Goal: Check status: Check status

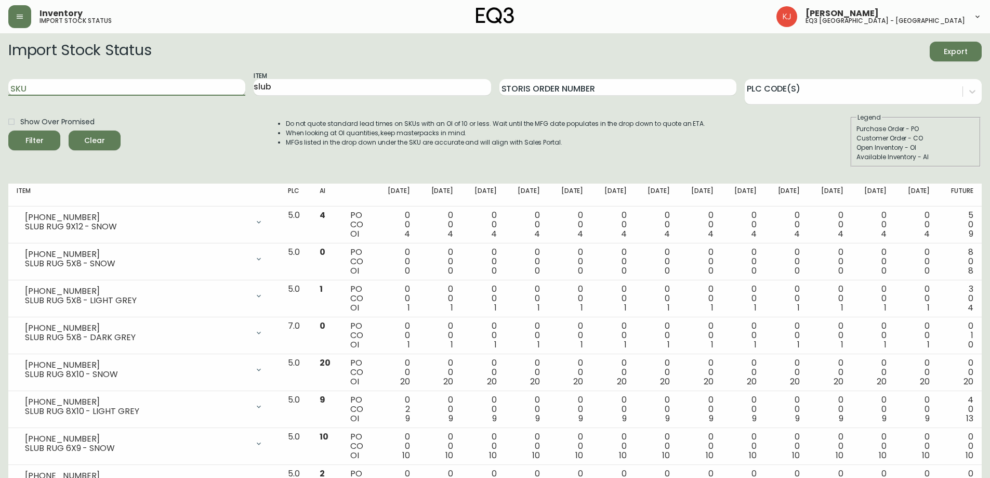
click at [28, 83] on input "SKU" at bounding box center [126, 87] width 237 height 17
paste input "[PHONE_NUMBER]"
type input "[PHONE_NUMBER]"
click at [8, 130] on button "Filter" at bounding box center [34, 140] width 52 height 20
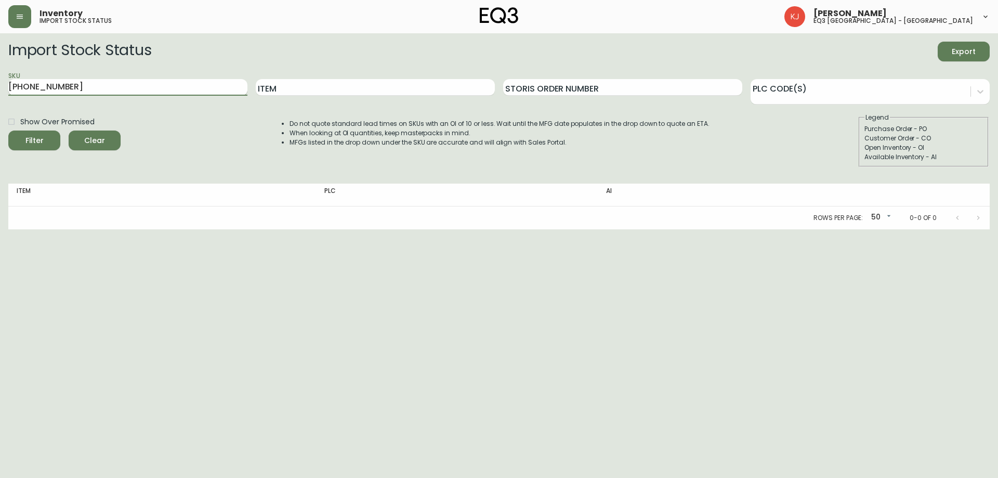
click at [76, 90] on input "[PHONE_NUMBER]" at bounding box center [127, 87] width 239 height 17
click at [8, 130] on button "Filter" at bounding box center [34, 140] width 52 height 20
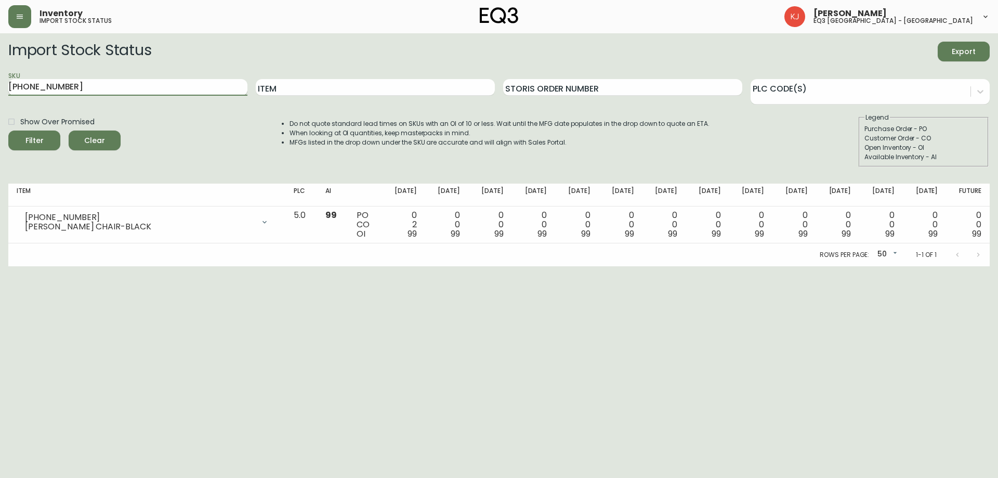
click at [199, 87] on input "[PHONE_NUMBER]" at bounding box center [127, 87] width 239 height 17
click at [198, 87] on input "[PHONE_NUMBER]" at bounding box center [127, 87] width 239 height 17
paste input "[PHONE_NUMBER]"
click at [8, 130] on button "Filter" at bounding box center [34, 140] width 52 height 20
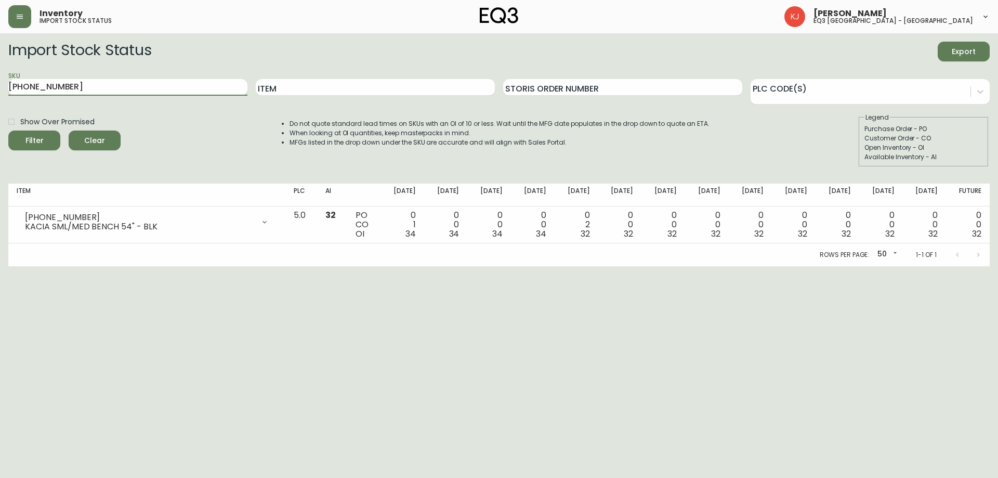
click at [109, 90] on input "[PHONE_NUMBER]" at bounding box center [127, 87] width 239 height 17
click at [111, 89] on input "[PHONE_NUMBER]" at bounding box center [127, 87] width 239 height 17
paste input "[PHONE_NUMBER]"
click at [8, 130] on button "Filter" at bounding box center [34, 140] width 52 height 20
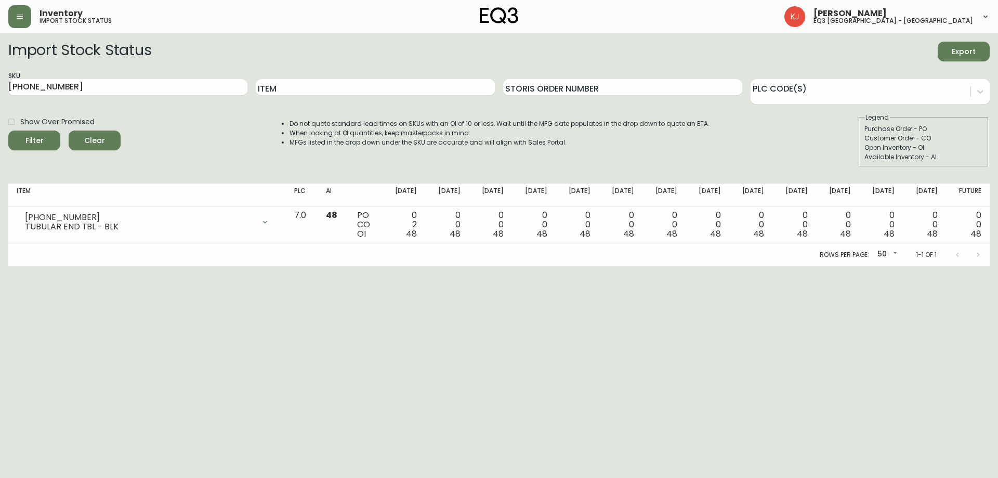
click at [168, 78] on div "SKU [PHONE_NUMBER]" at bounding box center [127, 88] width 239 height 34
click at [166, 81] on input "[PHONE_NUMBER]" at bounding box center [127, 87] width 239 height 17
paste input "[PHONE_NUMBER]"
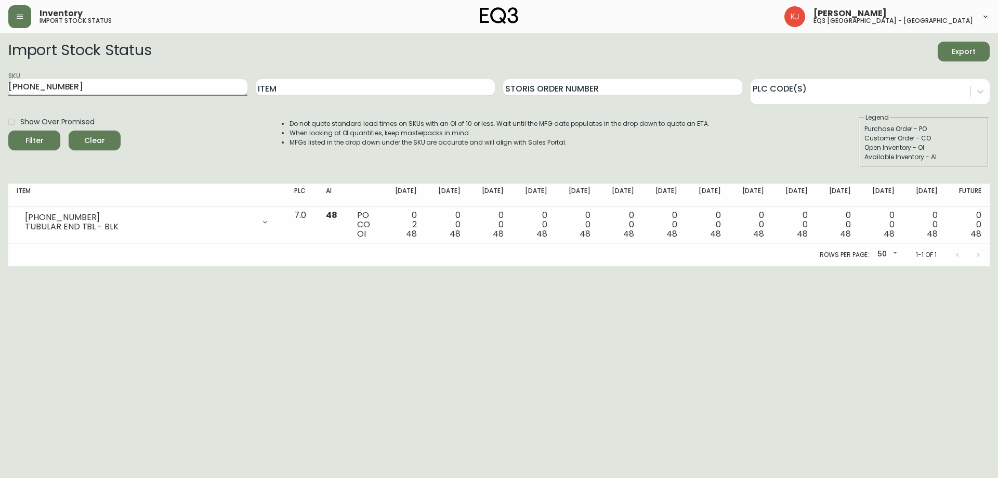
click at [8, 130] on button "Filter" at bounding box center [34, 140] width 52 height 20
click at [122, 81] on input "[PHONE_NUMBER]" at bounding box center [127, 87] width 239 height 17
paste input "1"
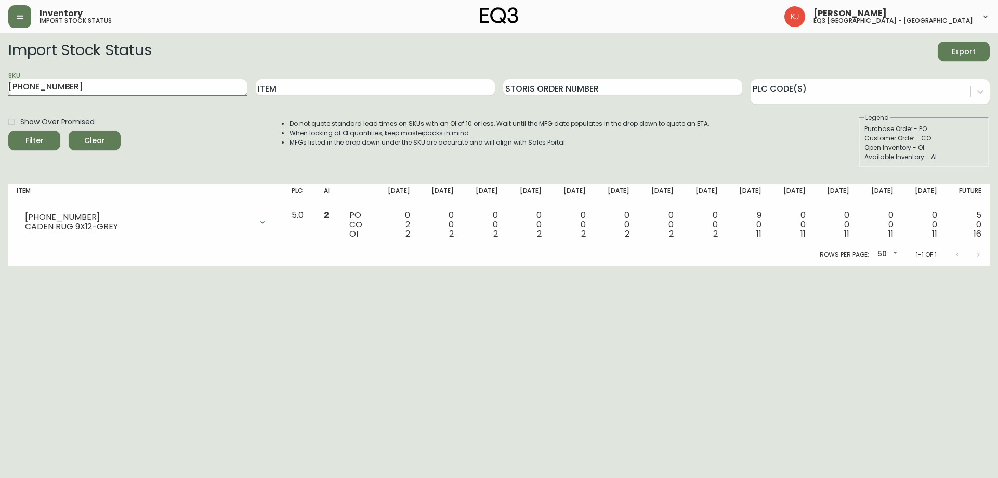
type input "[PHONE_NUMBER]"
click at [8, 130] on button "Filter" at bounding box center [34, 140] width 52 height 20
